Goal: Task Accomplishment & Management: Use online tool/utility

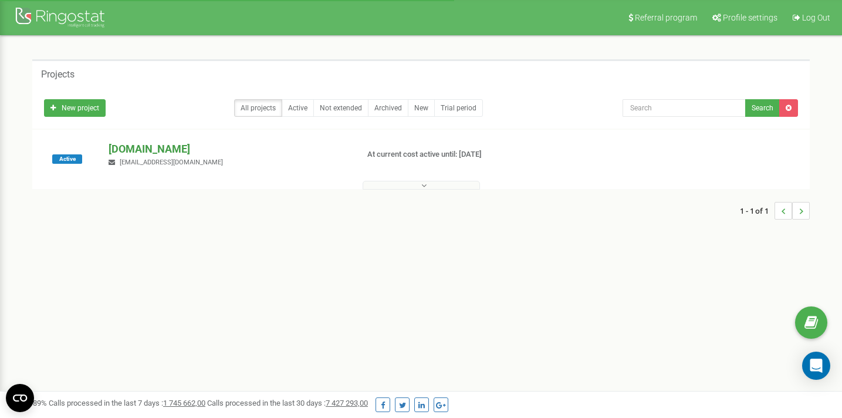
drag, startPoint x: 0, startPoint y: 0, endPoint x: 184, endPoint y: 151, distance: 238.1
click at [185, 151] on p "[DOMAIN_NAME]" at bounding box center [228, 148] width 239 height 15
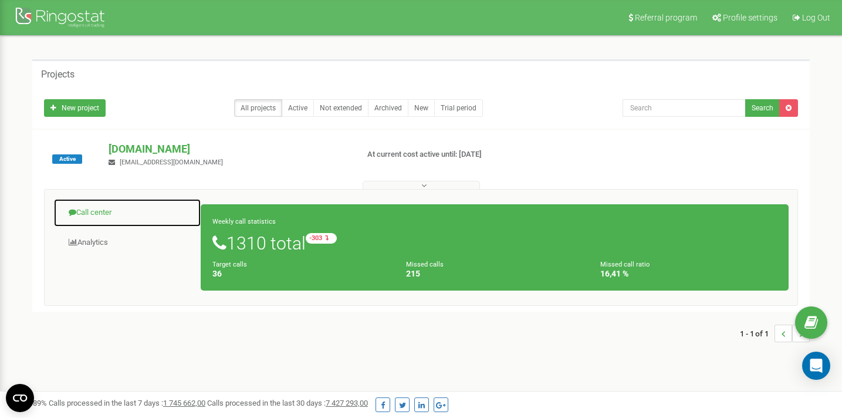
click at [96, 218] on link "Call center" at bounding box center [127, 212] width 148 height 29
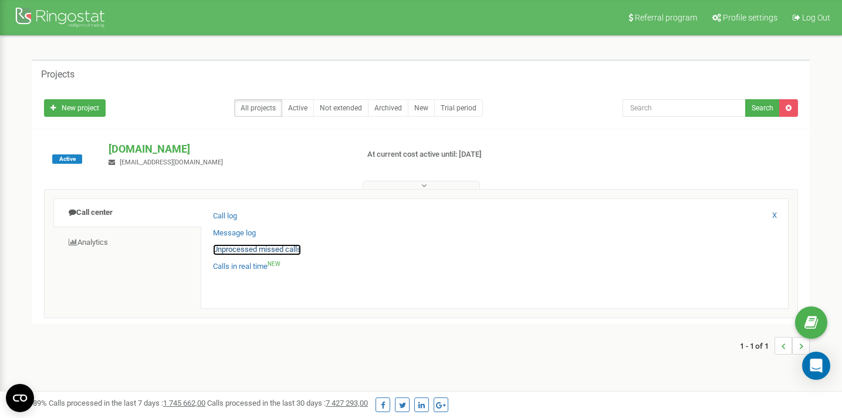
click at [265, 250] on link "Unprocessed missed calls" at bounding box center [257, 249] width 88 height 11
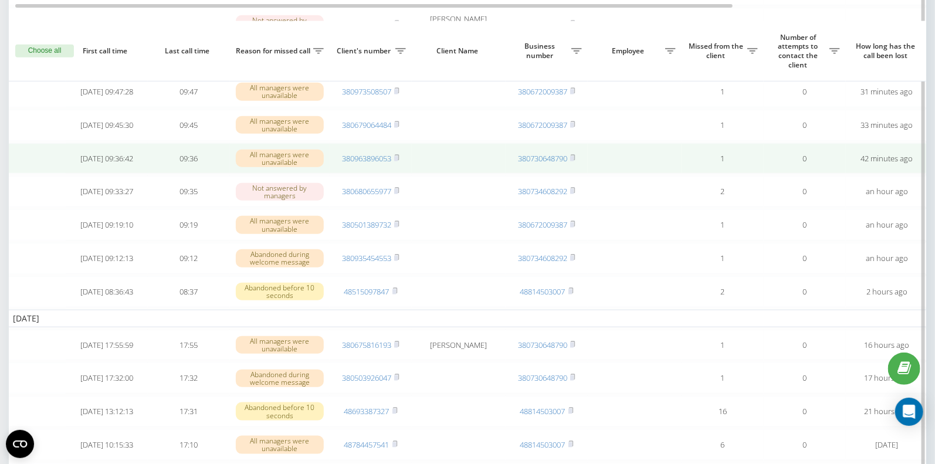
scroll to position [462, 0]
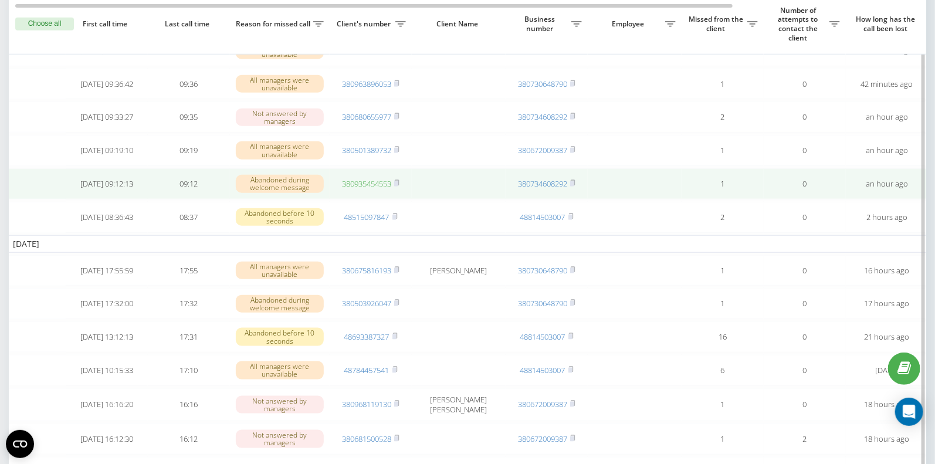
click at [363, 189] on link "380935454553" at bounding box center [366, 183] width 49 height 11
click at [369, 189] on link "380935454553" at bounding box center [366, 183] width 49 height 11
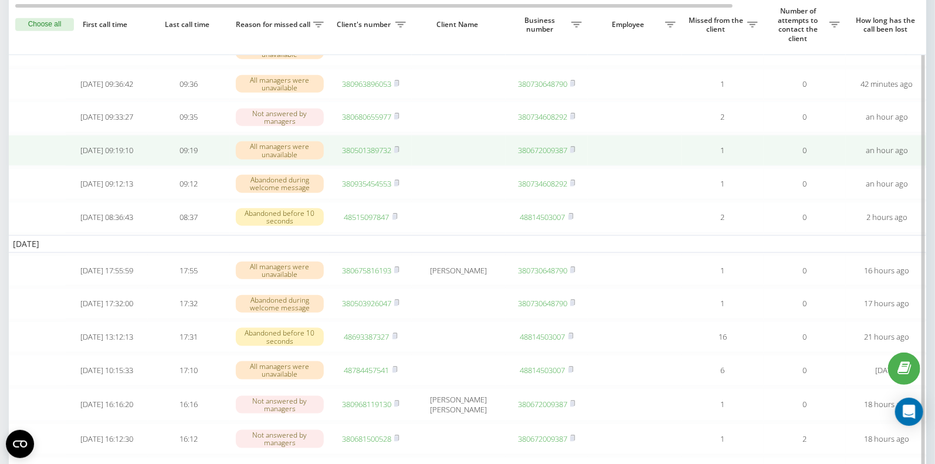
scroll to position [468, 0]
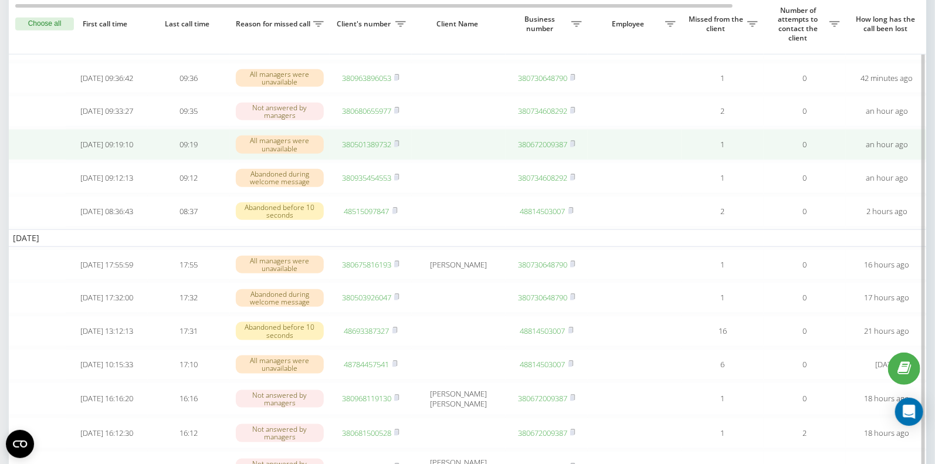
click at [367, 150] on link "380501389732" at bounding box center [366, 144] width 49 height 11
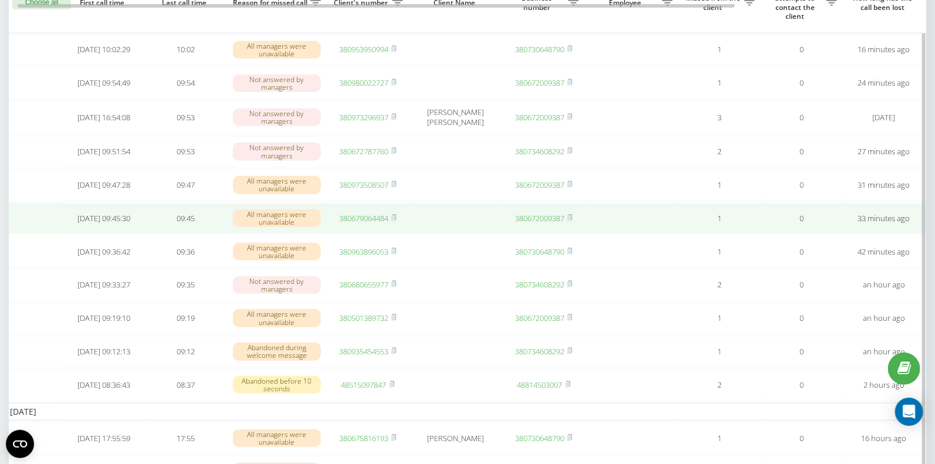
scroll to position [255, 0]
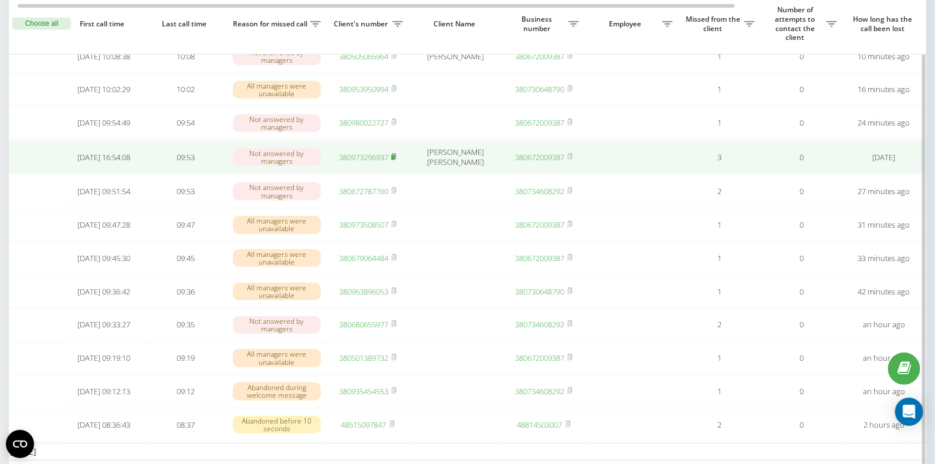
click at [395, 160] on rect at bounding box center [393, 157] width 4 height 5
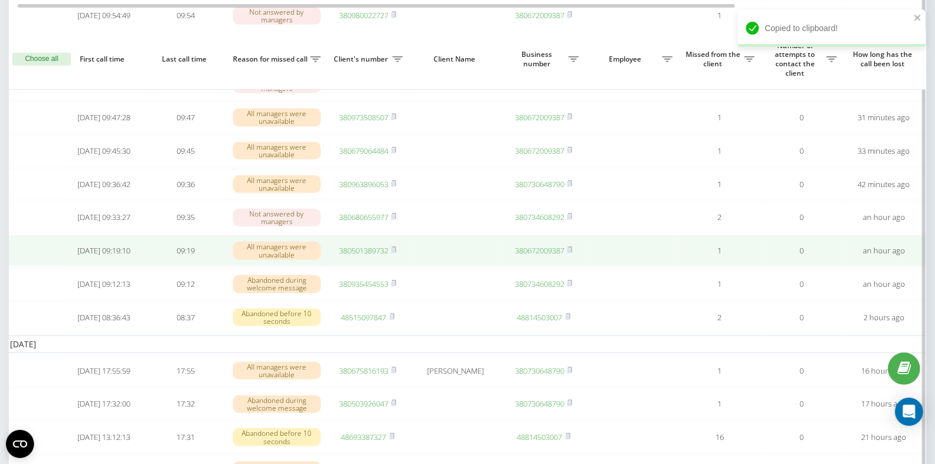
scroll to position [400, 0]
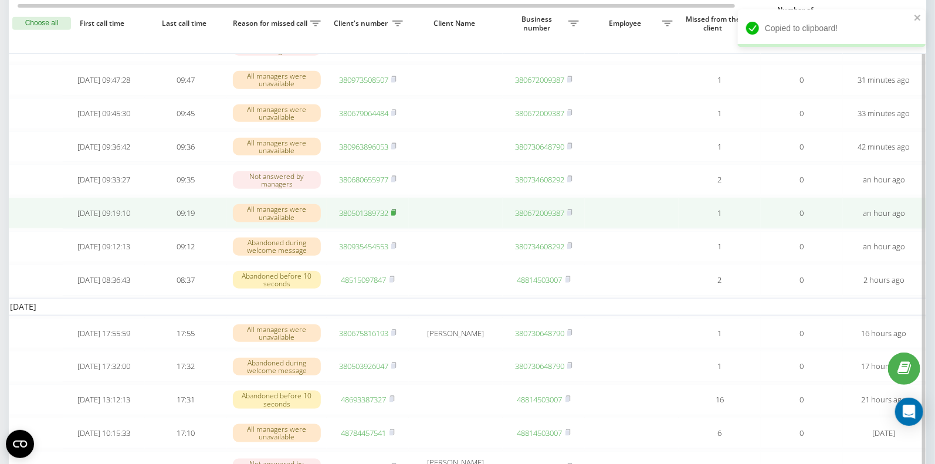
click at [394, 216] on rect at bounding box center [393, 213] width 4 height 5
click at [396, 216] on icon at bounding box center [393, 212] width 5 height 7
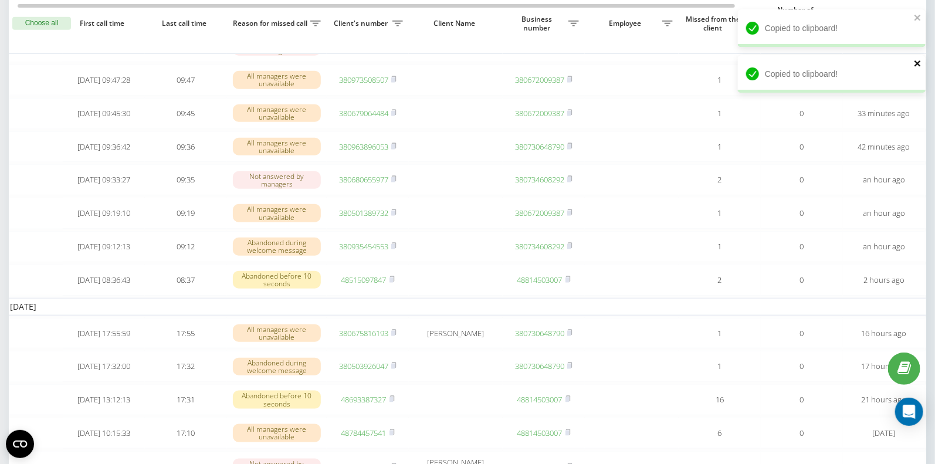
click at [916, 63] on icon "close" at bounding box center [918, 63] width 8 height 9
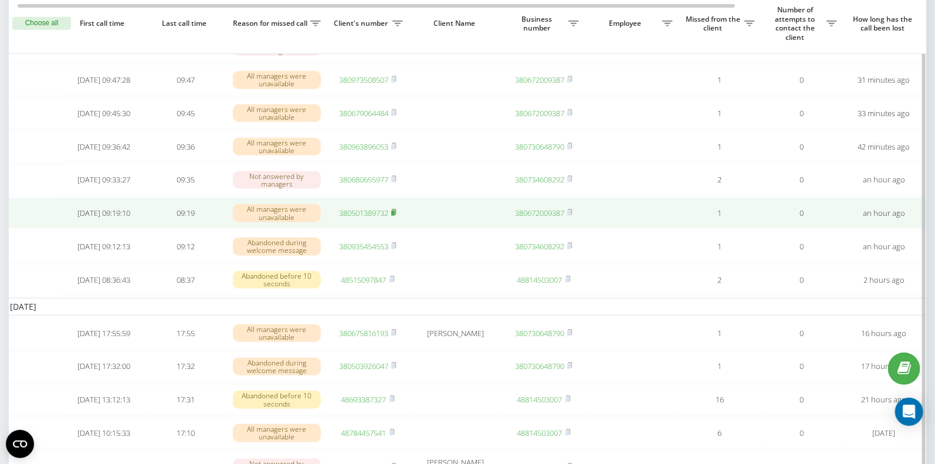
click at [394, 216] on rect at bounding box center [393, 213] width 4 height 5
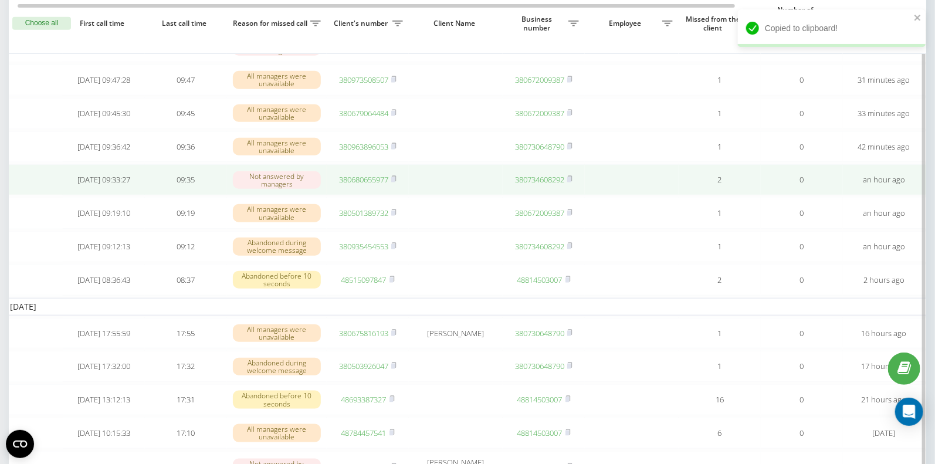
click at [362, 185] on link "380680655977" at bounding box center [363, 179] width 49 height 11
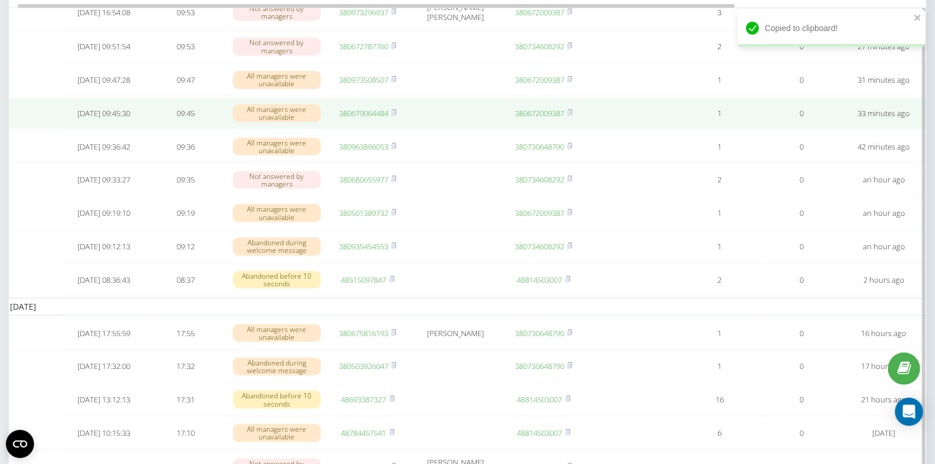
scroll to position [245, 0]
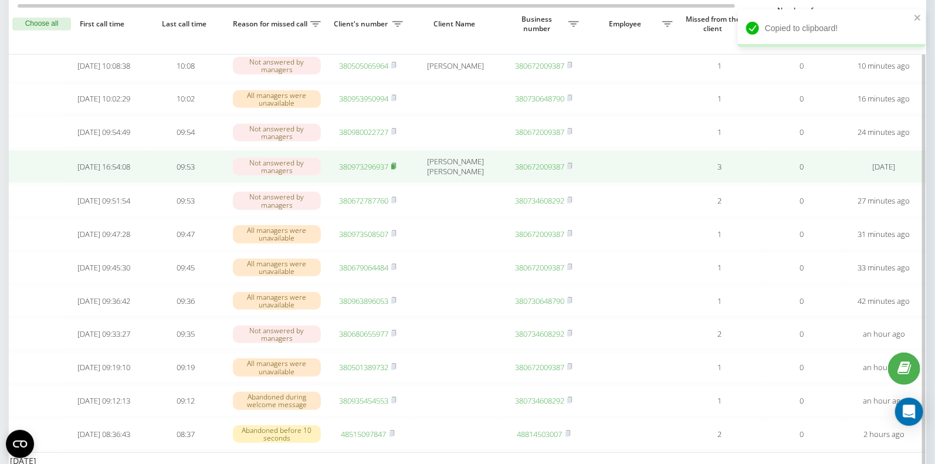
click at [395, 170] on rect at bounding box center [393, 166] width 4 height 5
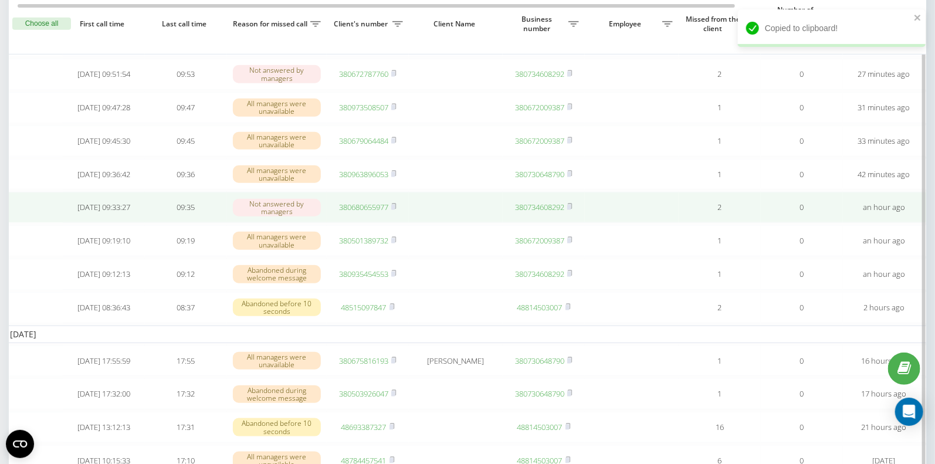
scroll to position [0, 4]
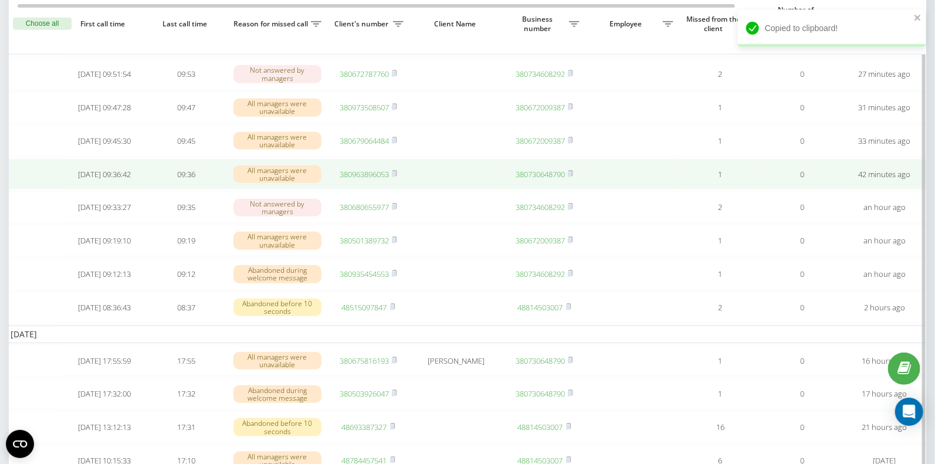
click at [359, 180] on link "380963896053" at bounding box center [364, 174] width 49 height 11
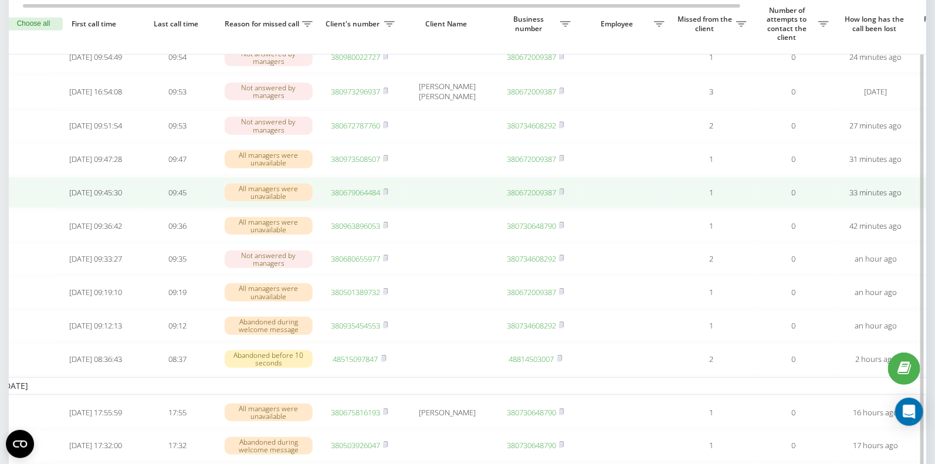
scroll to position [0, 10]
click at [358, 198] on link "380679064484" at bounding box center [358, 192] width 49 height 11
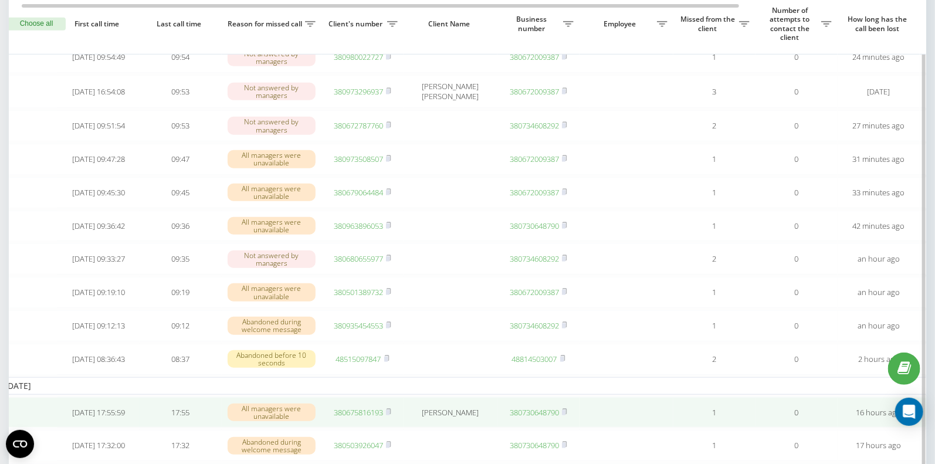
drag, startPoint x: 391, startPoint y: 204, endPoint x: 224, endPoint y: 416, distance: 269.9
click at [391, 195] on icon at bounding box center [388, 191] width 5 height 7
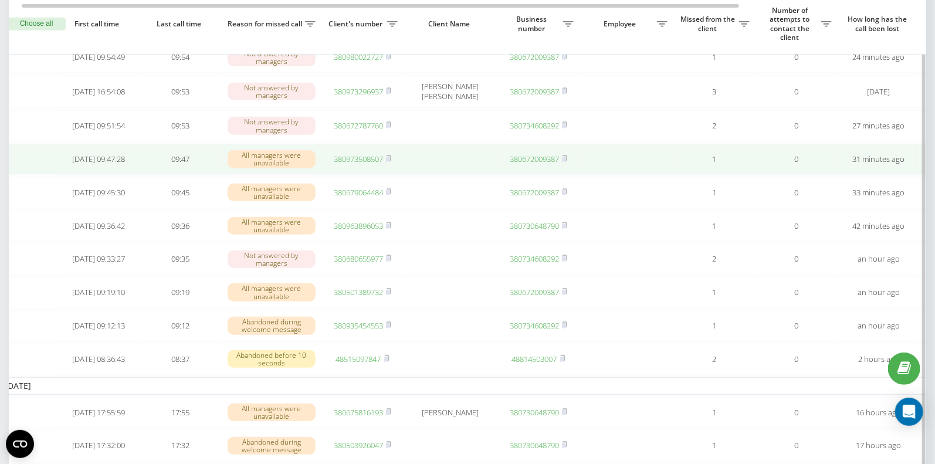
click at [359, 164] on link "380973508507" at bounding box center [358, 159] width 49 height 11
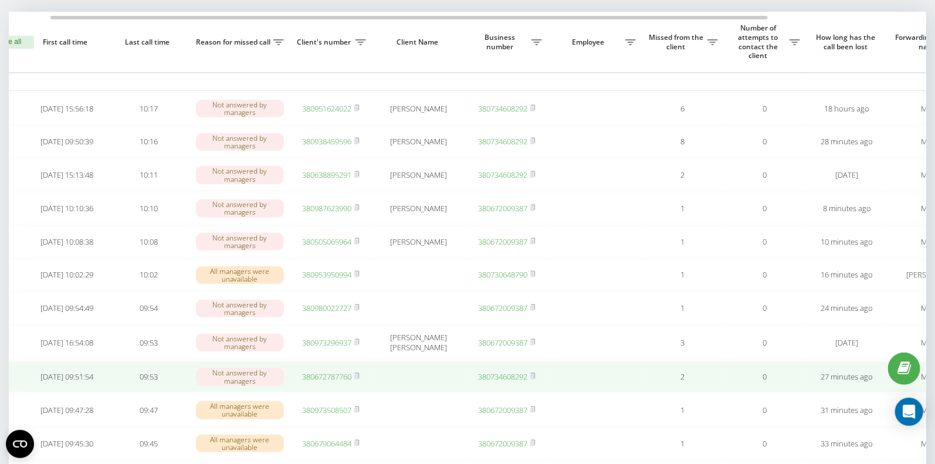
scroll to position [0, 40]
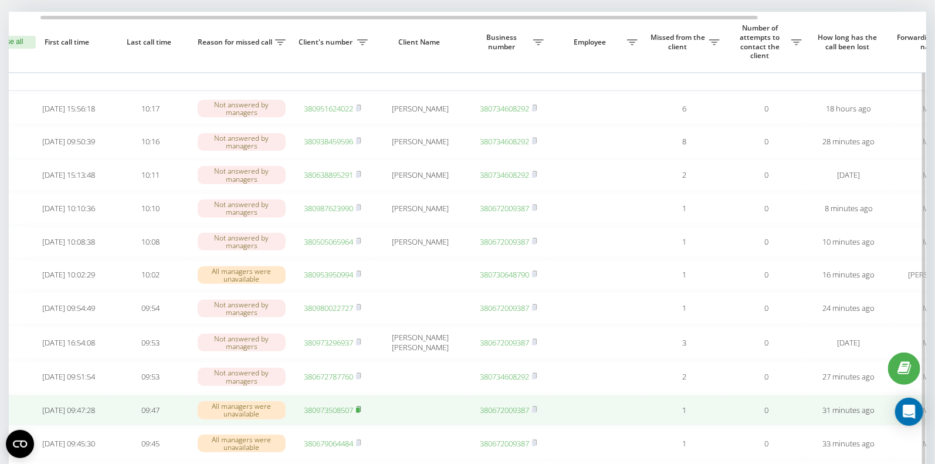
click at [360, 413] on rect at bounding box center [358, 410] width 4 height 5
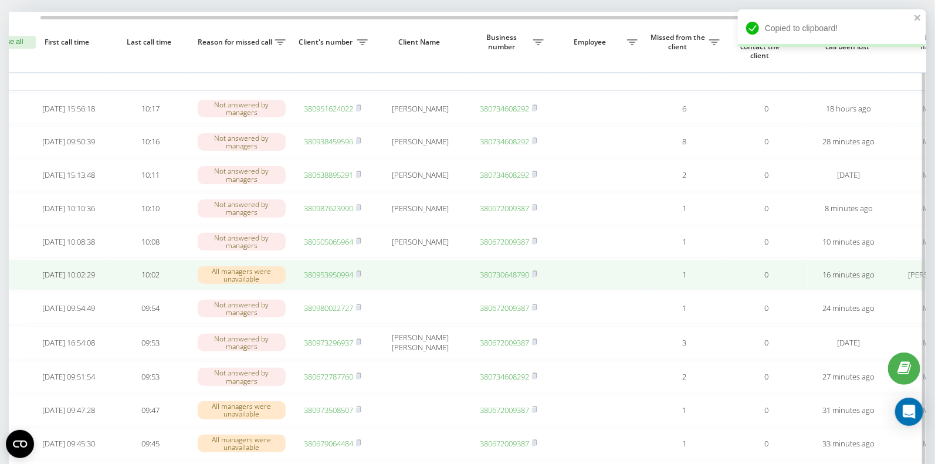
scroll to position [0, 35]
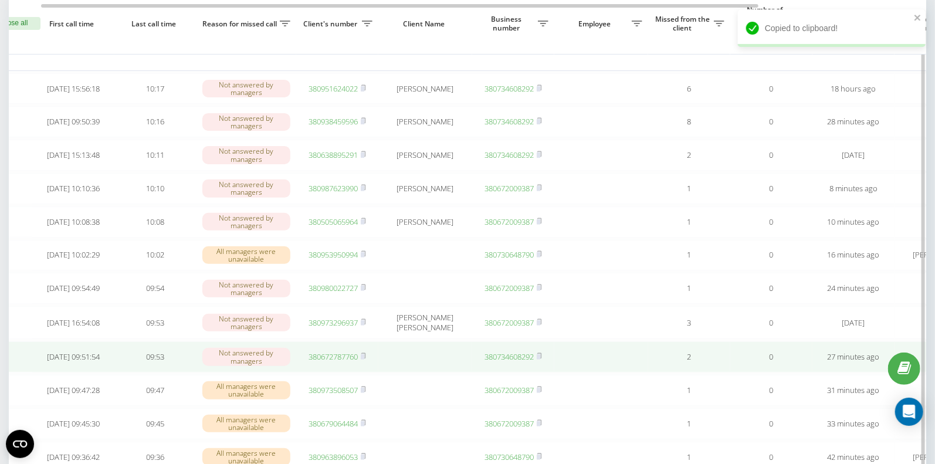
click at [328, 361] on link "380672787760" at bounding box center [333, 357] width 49 height 11
click at [364, 360] on rect at bounding box center [363, 356] width 4 height 5
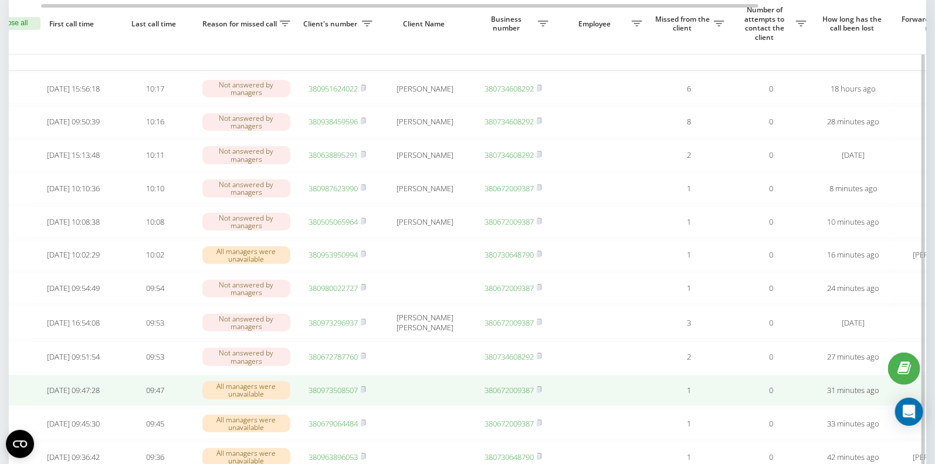
click at [339, 396] on link "380973508507" at bounding box center [333, 390] width 49 height 11
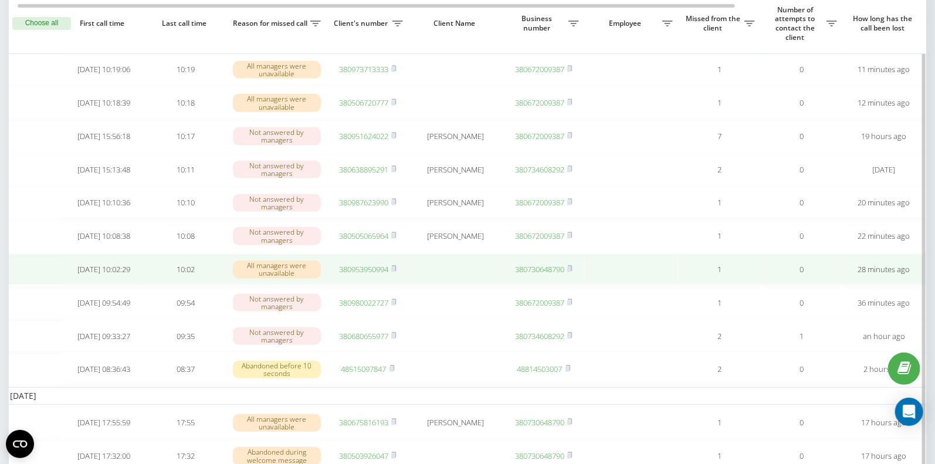
scroll to position [210, 0]
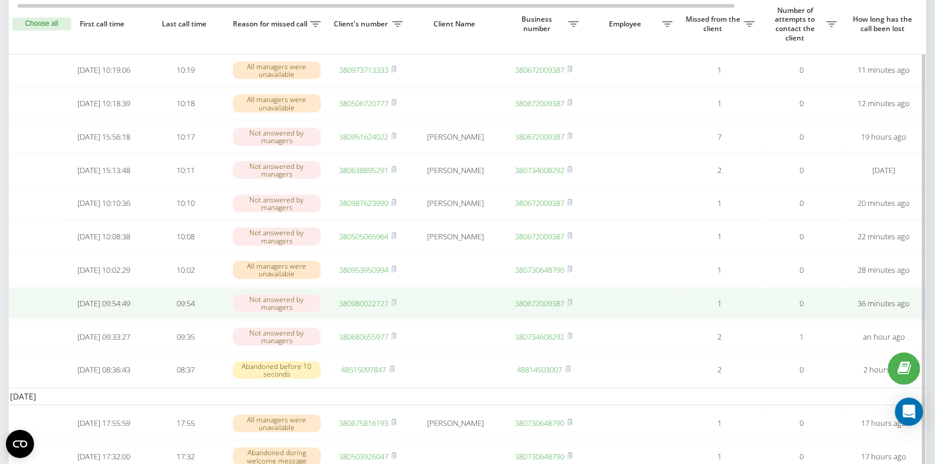
click at [357, 309] on link "380980022727" at bounding box center [363, 303] width 49 height 11
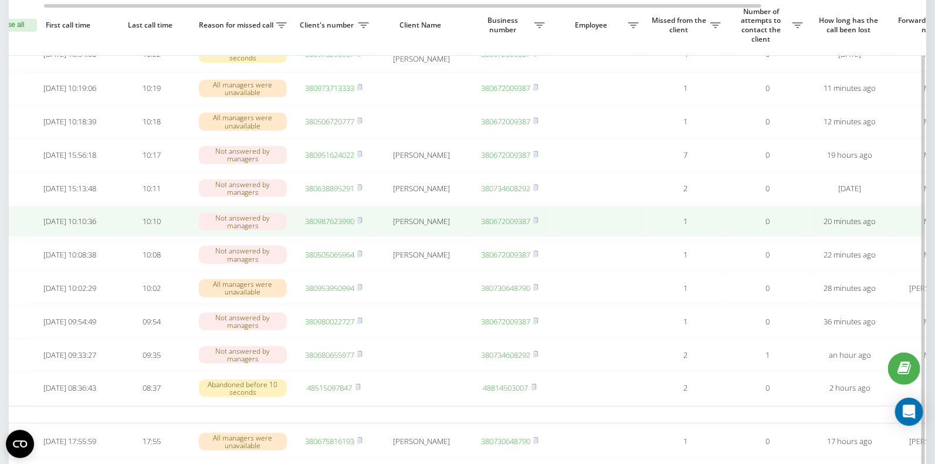
scroll to position [0, 38]
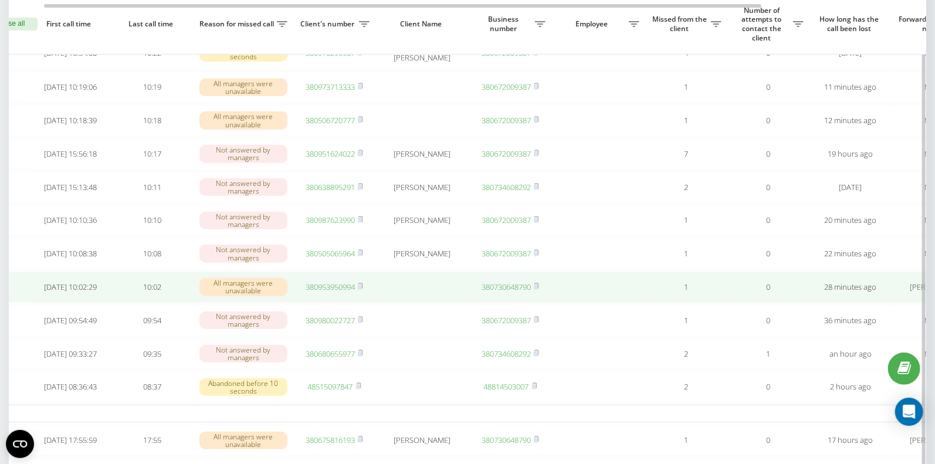
click at [365, 296] on td "380953950994" at bounding box center [334, 287] width 82 height 31
click at [361, 290] on rect at bounding box center [360, 287] width 4 height 5
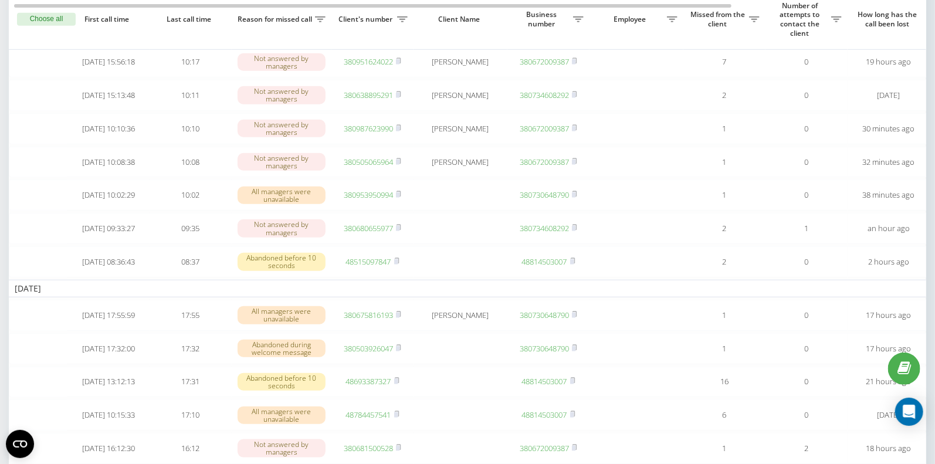
scroll to position [359, 0]
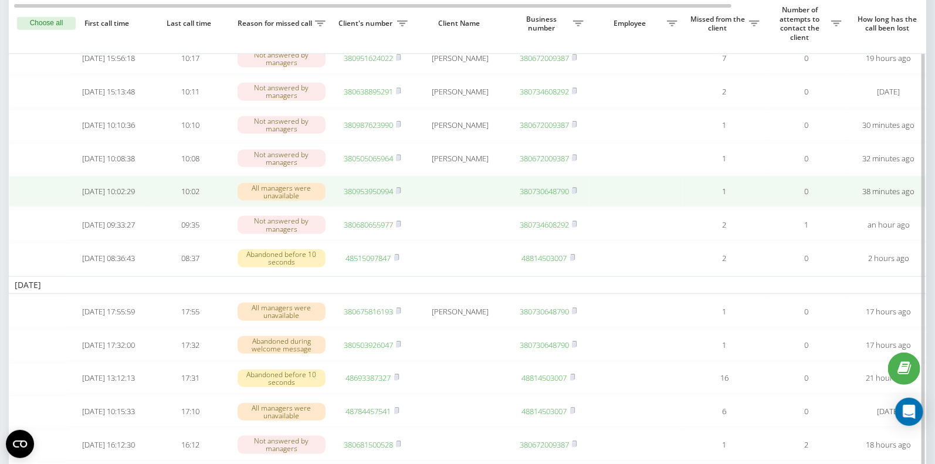
click at [373, 197] on link "380953950994" at bounding box center [368, 191] width 49 height 11
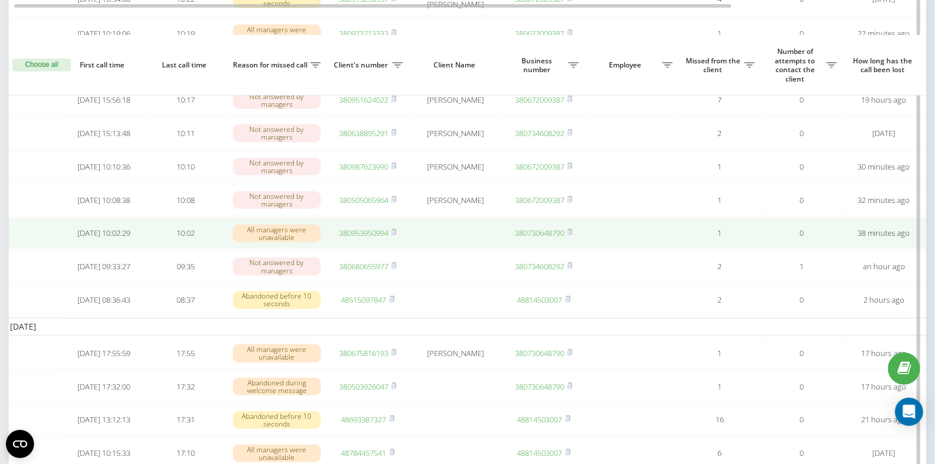
scroll to position [0, 8]
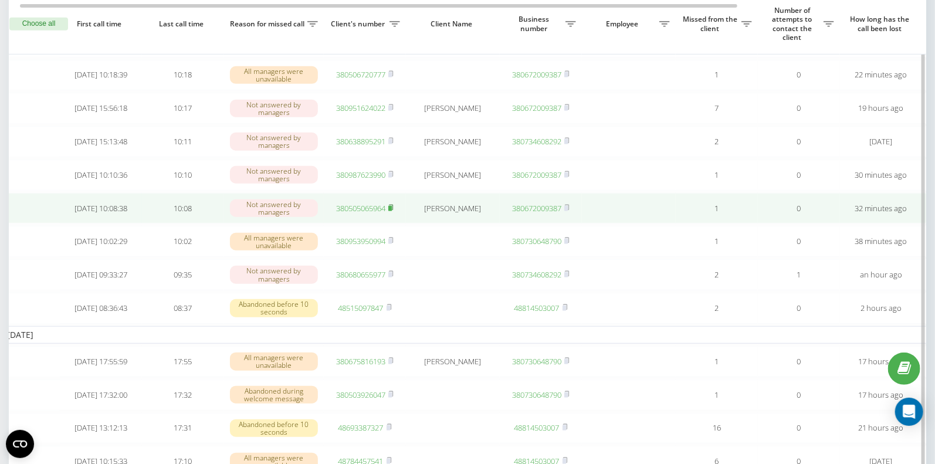
click at [392, 211] on rect at bounding box center [391, 208] width 4 height 5
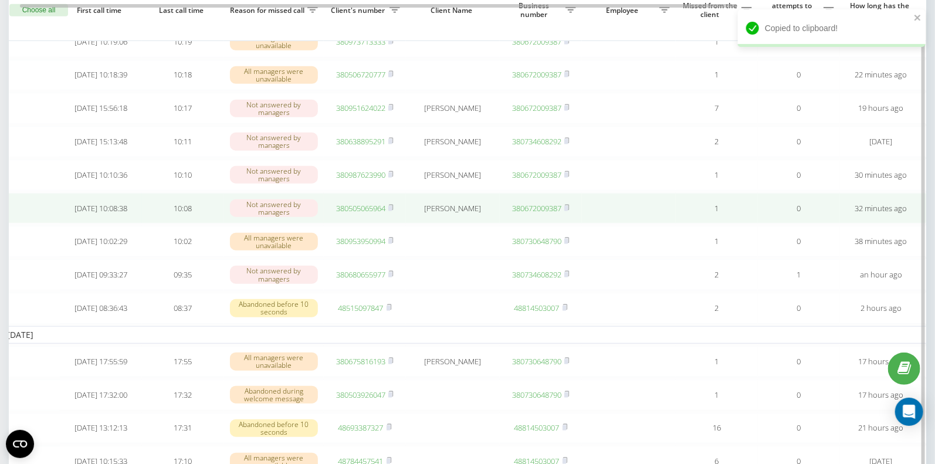
scroll to position [294, 0]
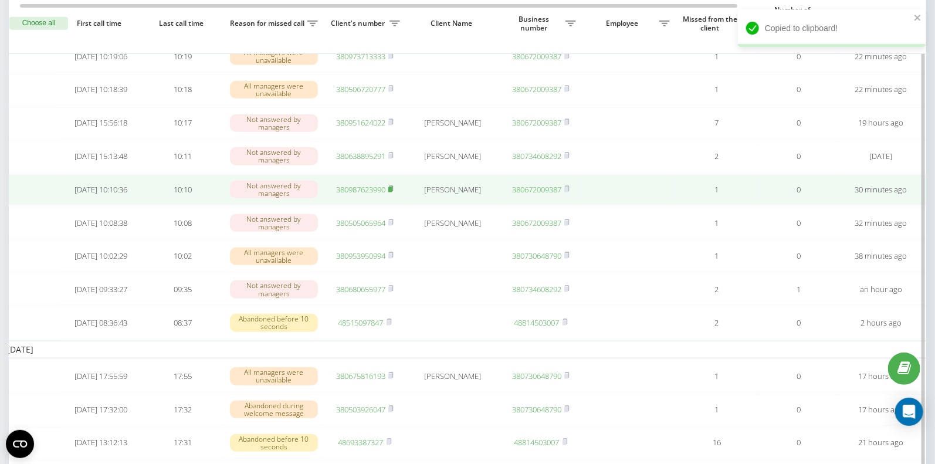
click at [394, 192] on icon at bounding box center [391, 188] width 5 height 7
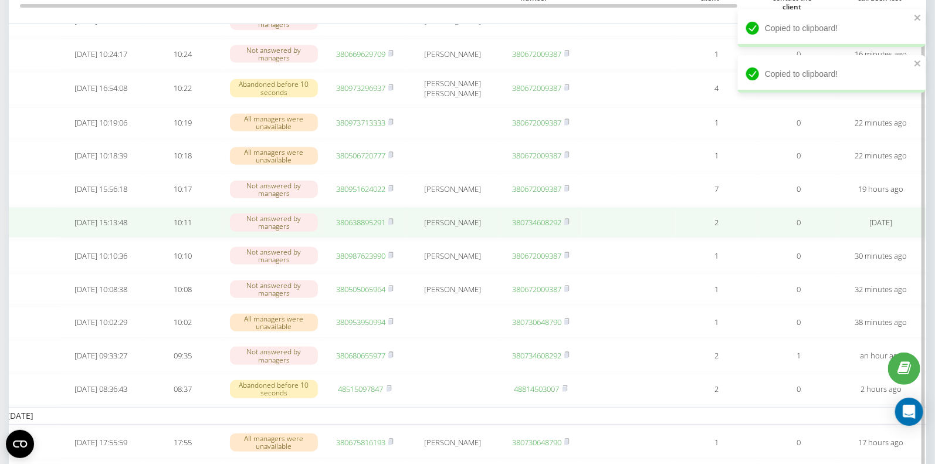
scroll to position [192, 0]
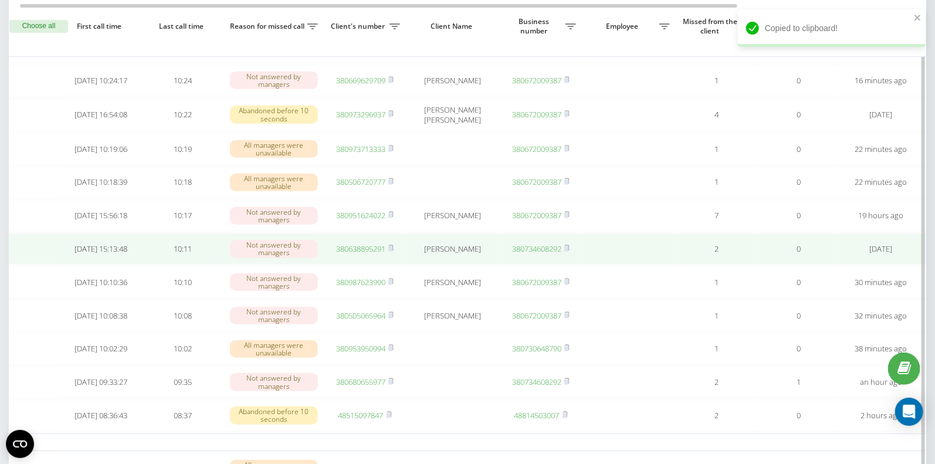
click at [397, 249] on td "380638895291" at bounding box center [365, 249] width 82 height 31
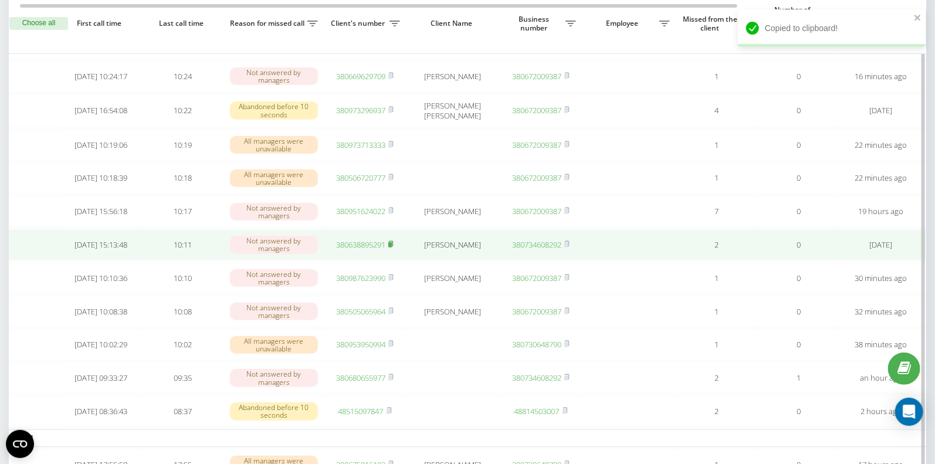
scroll to position [201, 0]
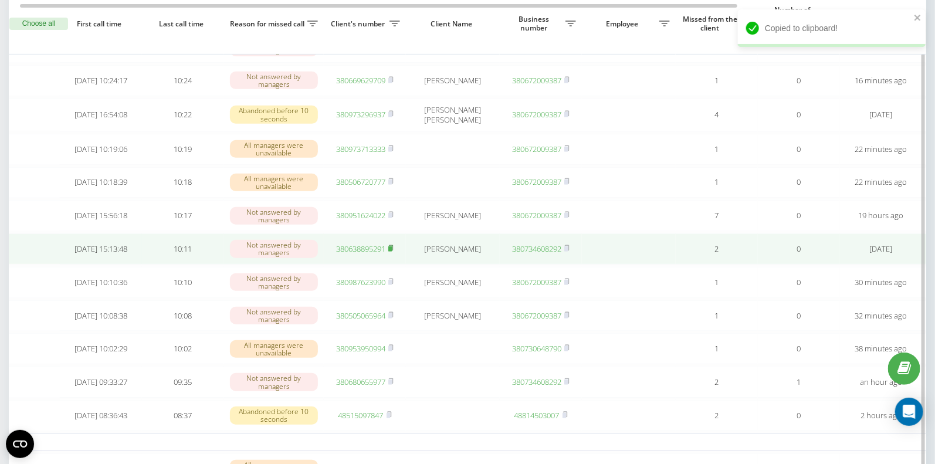
click at [393, 248] on td "380638895291" at bounding box center [365, 249] width 82 height 31
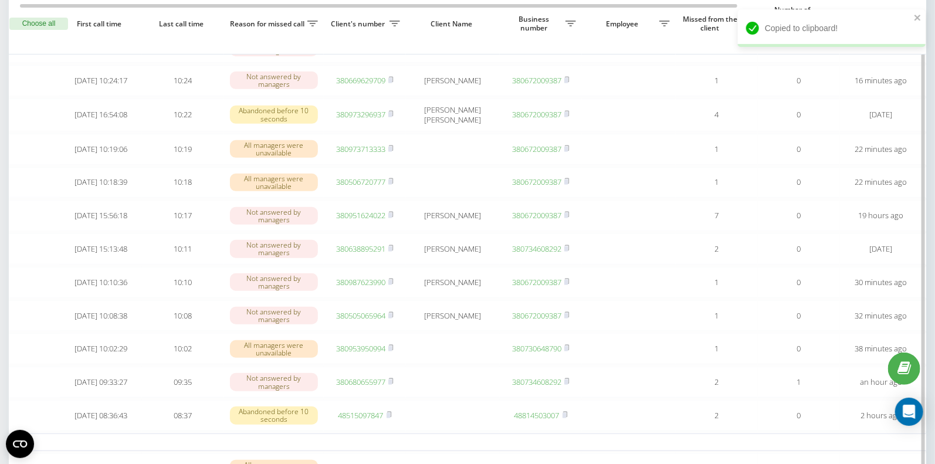
scroll to position [202, 0]
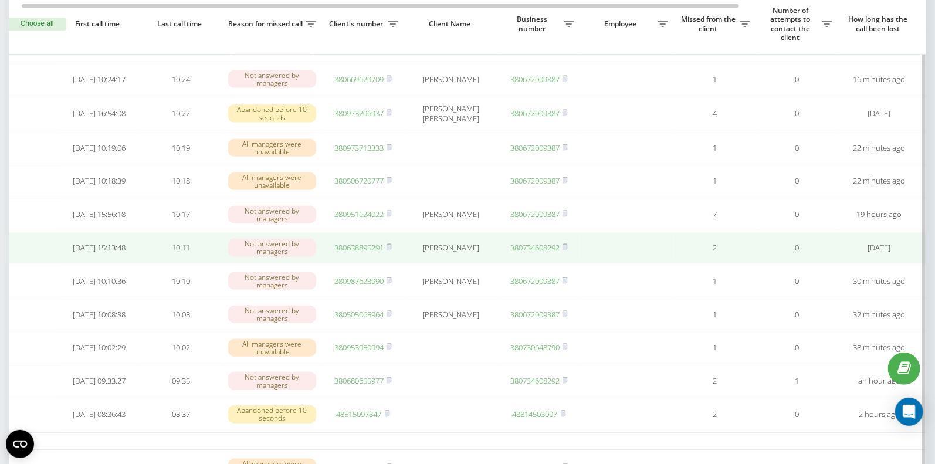
click at [394, 251] on td "380638895291" at bounding box center [363, 247] width 82 height 31
click at [389, 251] on rect at bounding box center [389, 247] width 4 height 5
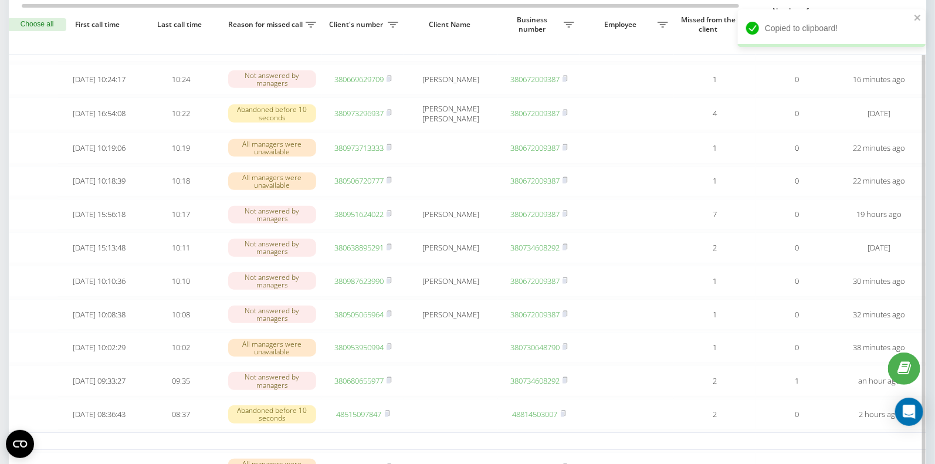
scroll to position [203, 0]
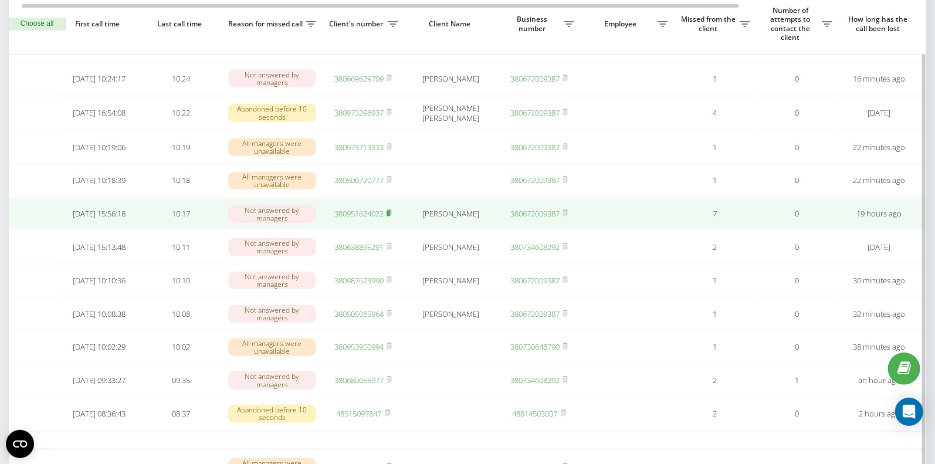
click at [390, 217] on rect at bounding box center [389, 213] width 4 height 5
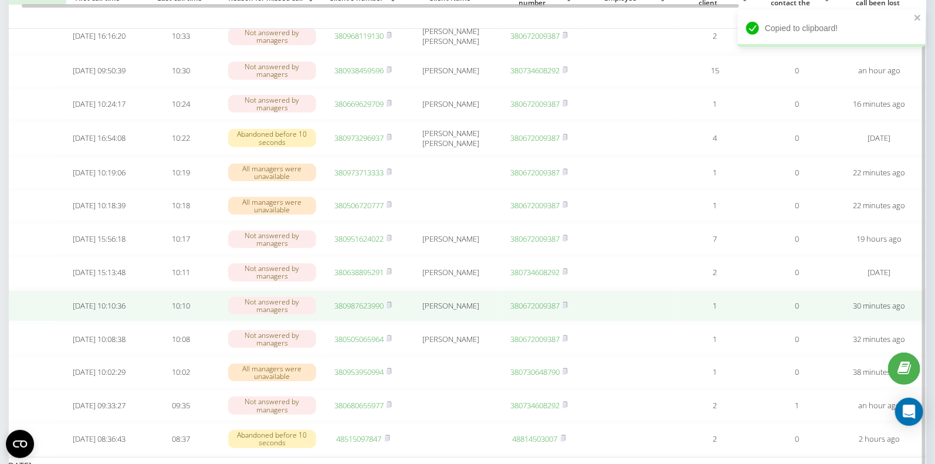
scroll to position [147, 0]
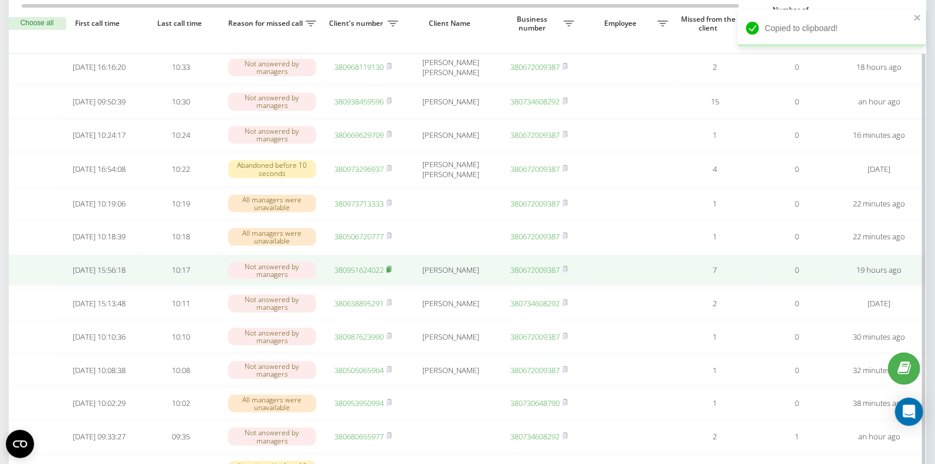
click at [392, 273] on icon at bounding box center [389, 269] width 5 height 7
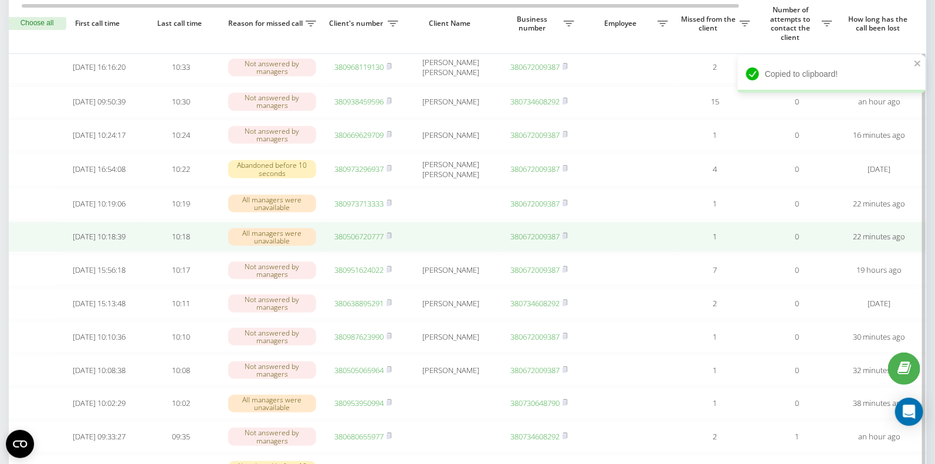
click at [358, 241] on link "380506720777" at bounding box center [359, 236] width 49 height 11
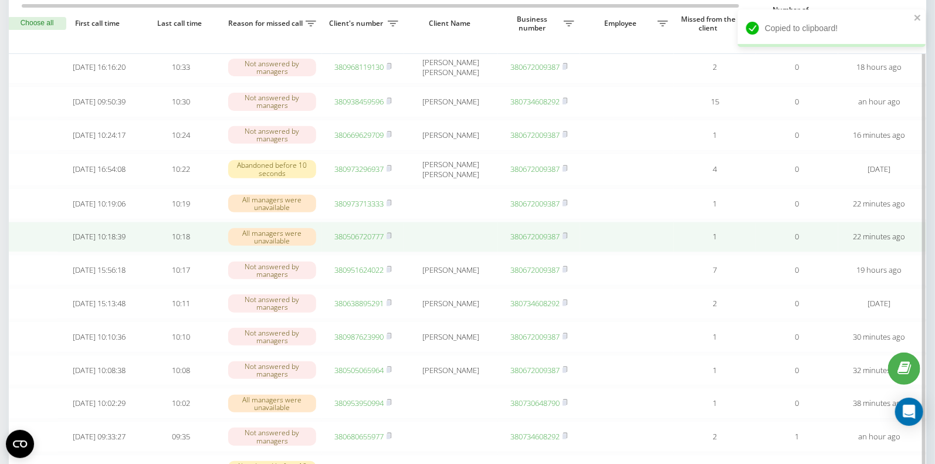
click at [393, 240] on td "380506720777" at bounding box center [363, 237] width 82 height 31
click at [390, 239] on rect at bounding box center [389, 236] width 4 height 5
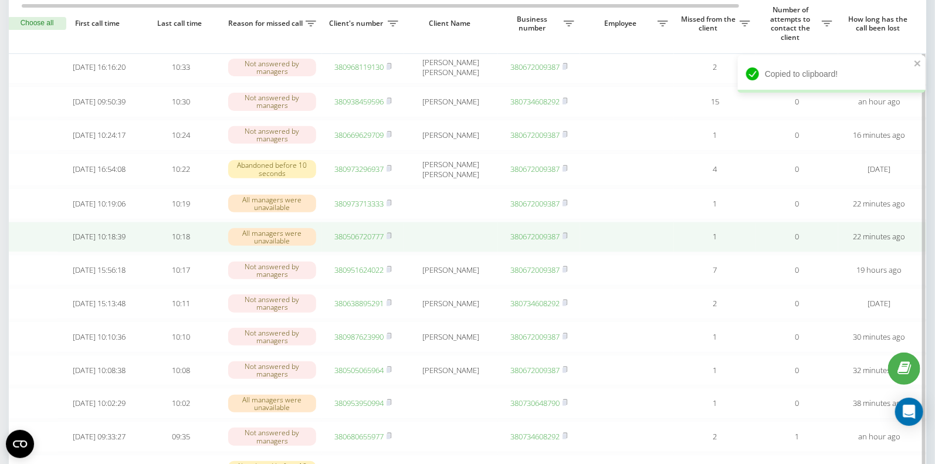
click at [352, 241] on link "380506720777" at bounding box center [359, 236] width 49 height 11
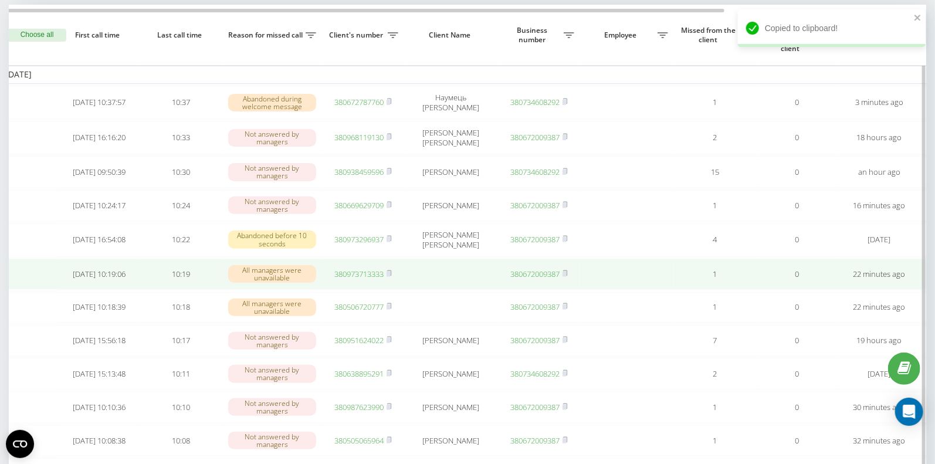
scroll to position [62, 0]
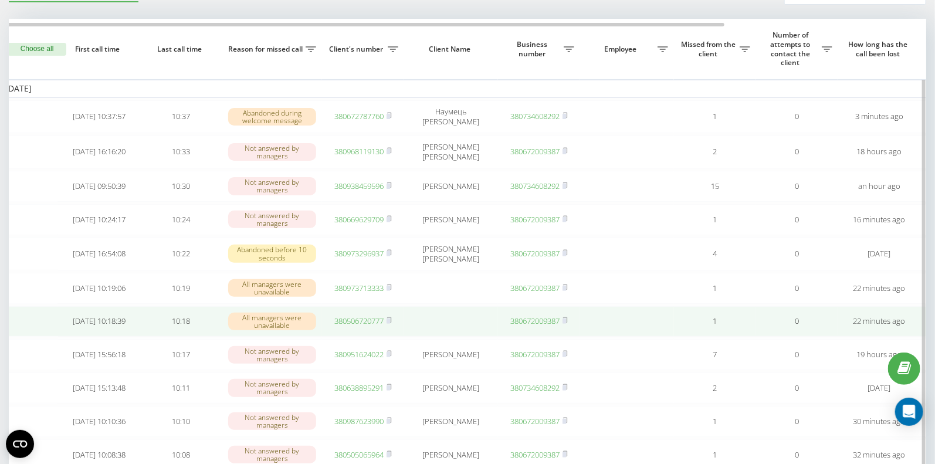
click at [356, 323] on link "380506720777" at bounding box center [359, 321] width 49 height 11
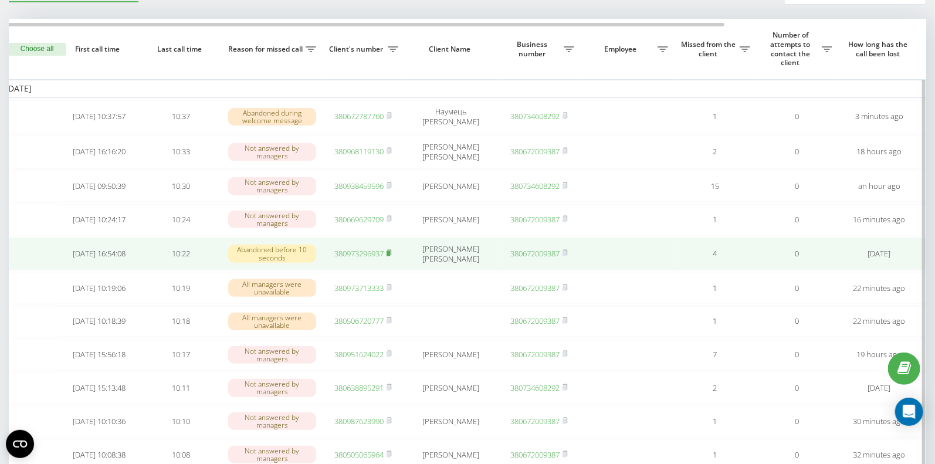
click at [392, 255] on icon at bounding box center [389, 252] width 5 height 7
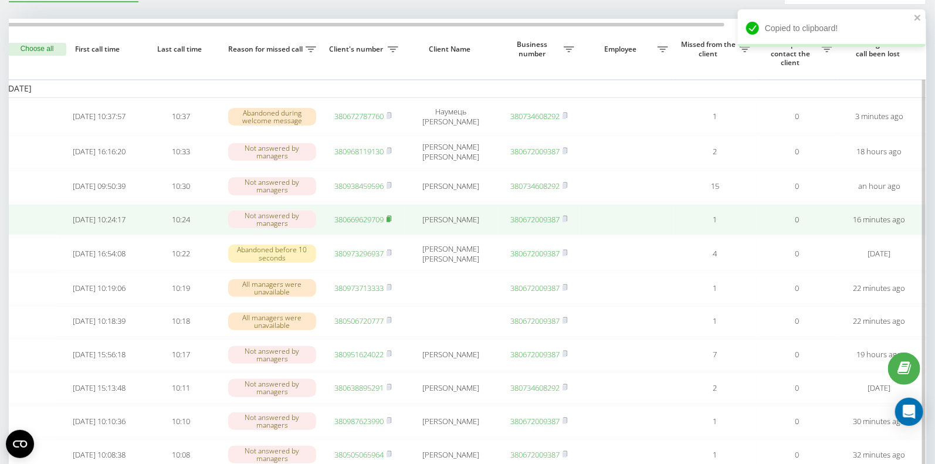
click at [390, 219] on rect at bounding box center [389, 219] width 4 height 5
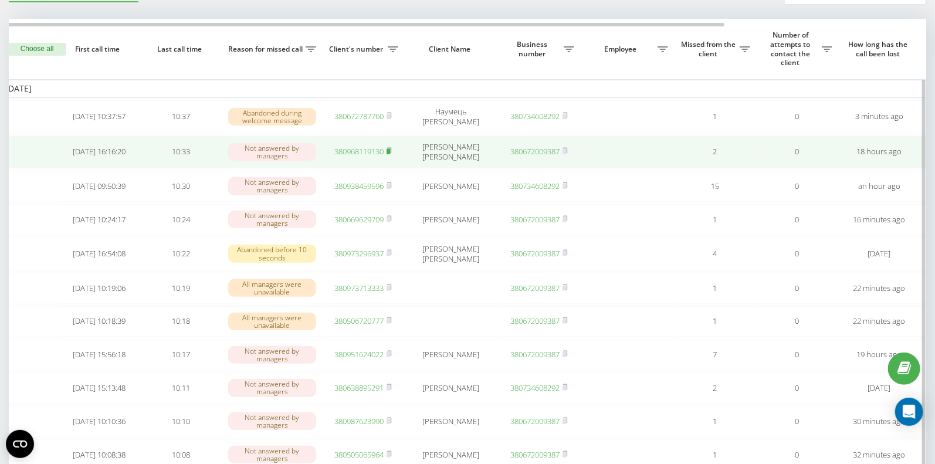
click at [390, 149] on rect at bounding box center [389, 151] width 4 height 5
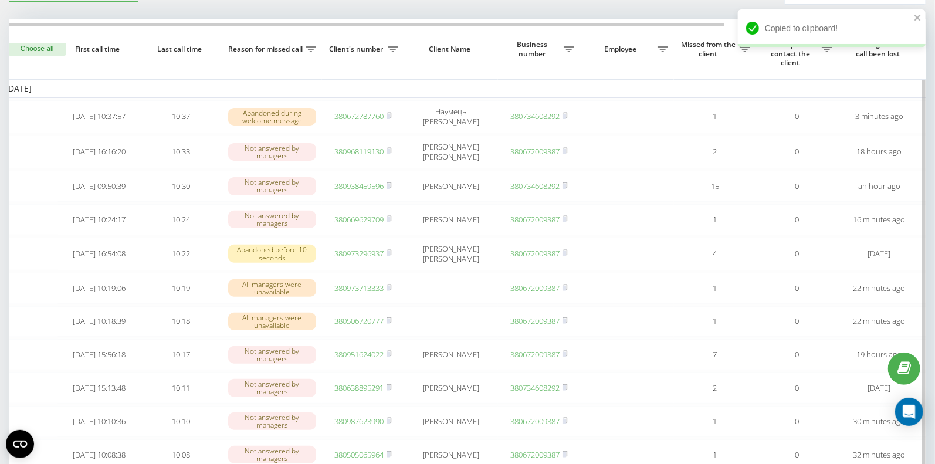
drag, startPoint x: 391, startPoint y: 150, endPoint x: 329, endPoint y: 19, distance: 144.7
click at [390, 149] on rect at bounding box center [389, 151] width 4 height 5
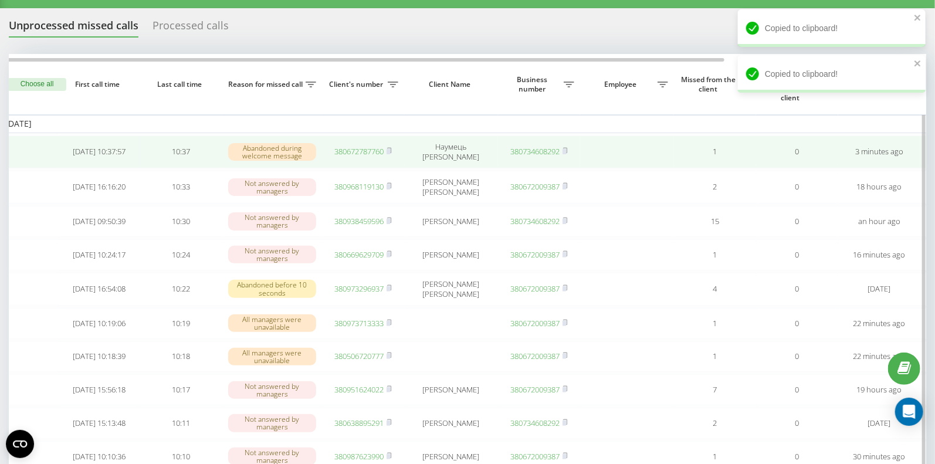
scroll to position [26, 0]
click at [389, 150] on rect at bounding box center [389, 152] width 4 height 5
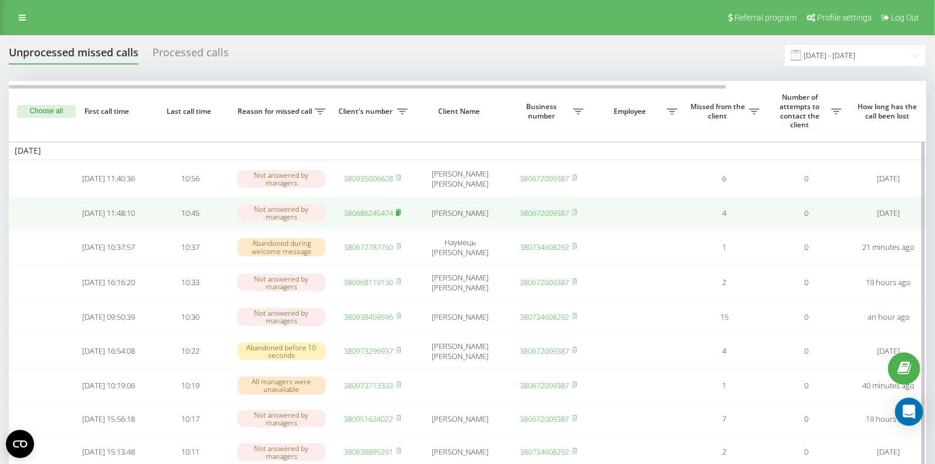
click at [401, 212] on icon at bounding box center [398, 212] width 5 height 7
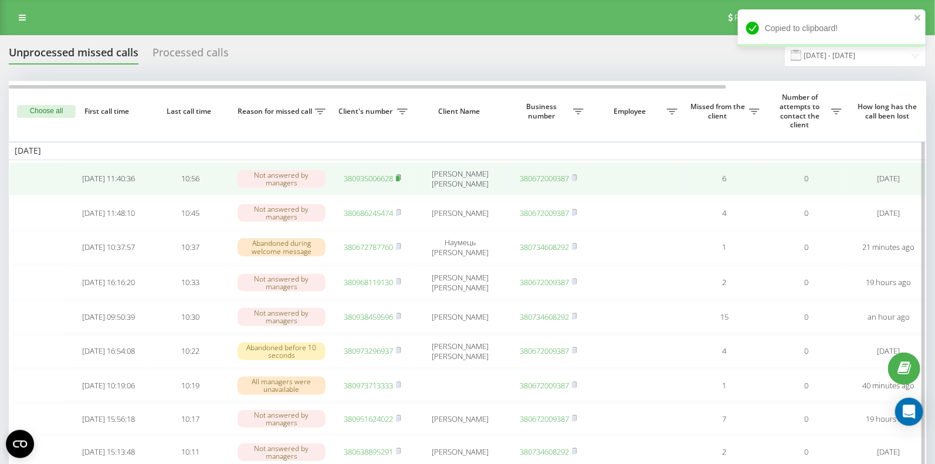
click at [401, 176] on icon at bounding box center [399, 177] width 4 height 5
